Goal: Information Seeking & Learning: Check status

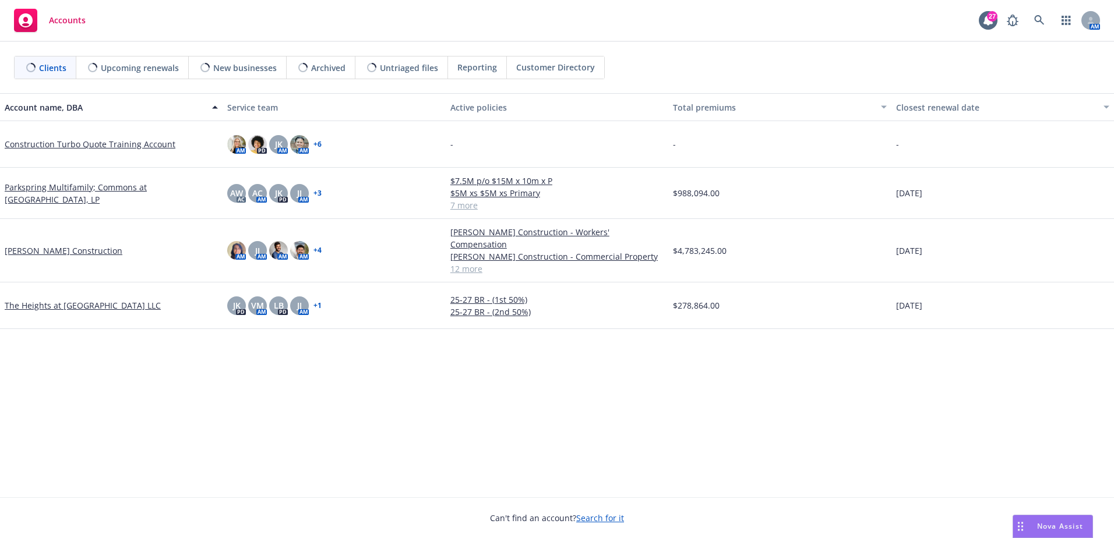
click at [473, 58] on div "Reporting" at bounding box center [477, 68] width 59 height 22
